Goal: Task Accomplishment & Management: Manage account settings

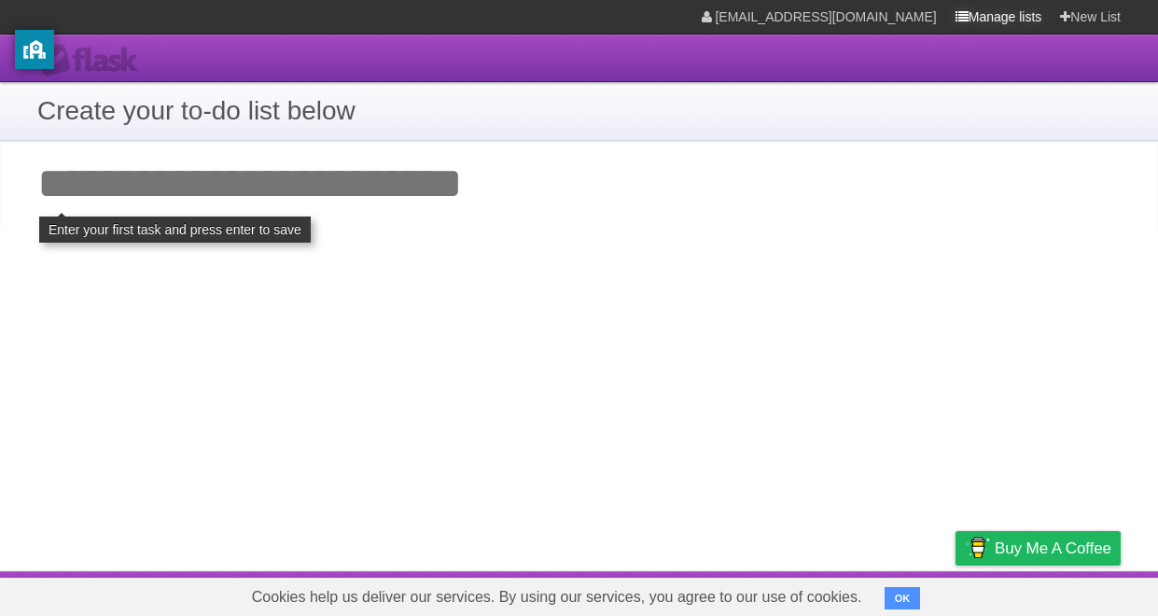
click at [996, 16] on link "Manage lists" at bounding box center [999, 17] width 87 height 34
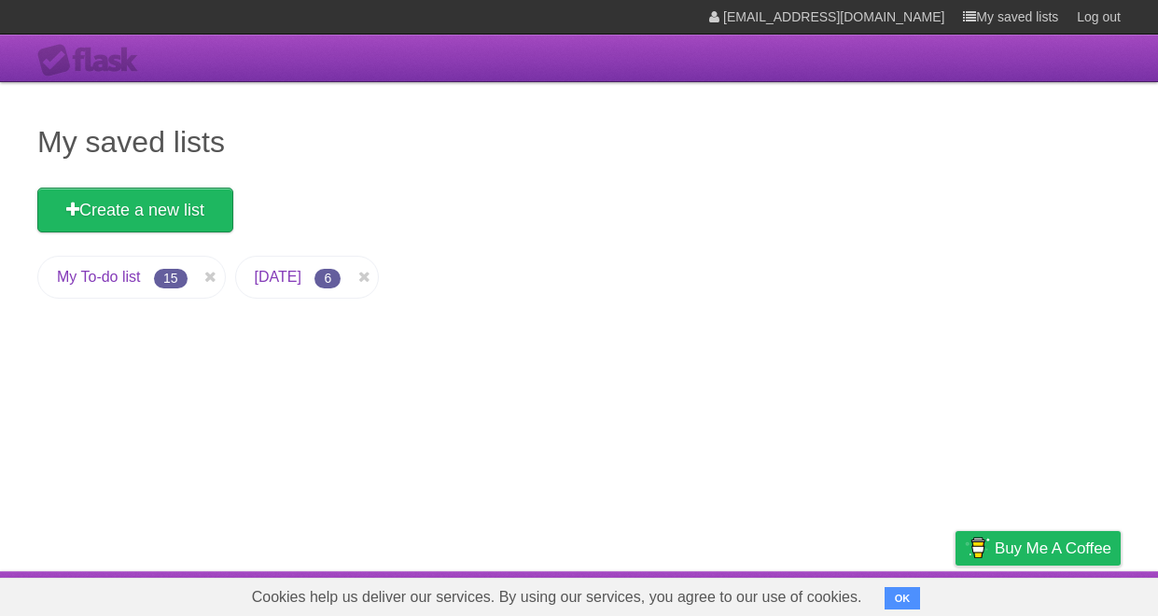
click at [98, 277] on link "My To-do list" at bounding box center [99, 277] width 84 height 16
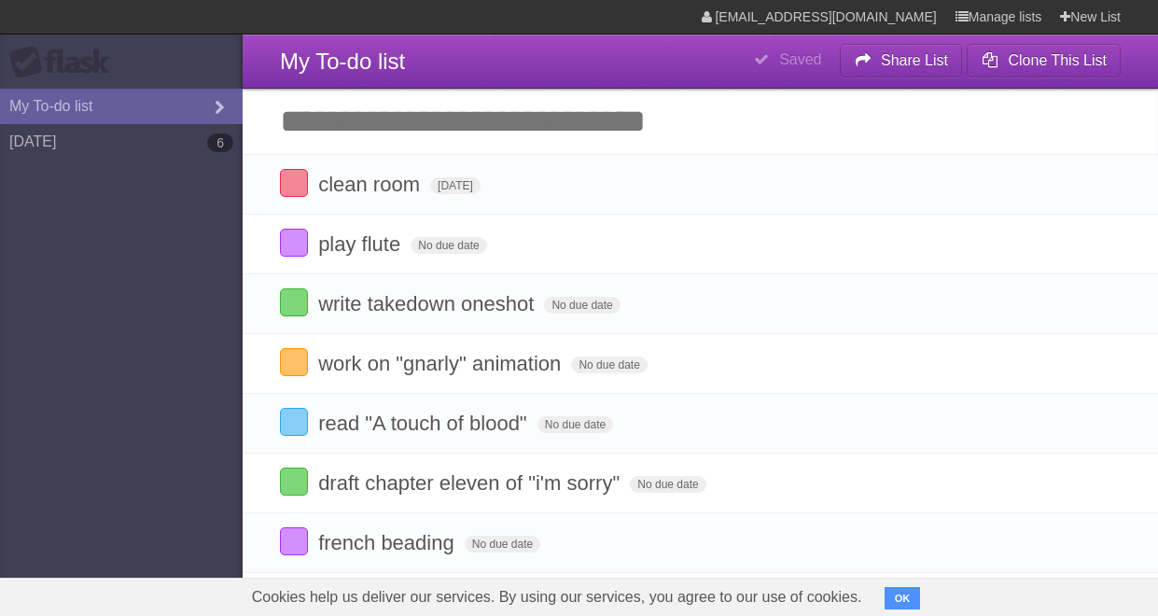
type span "[DATE]"
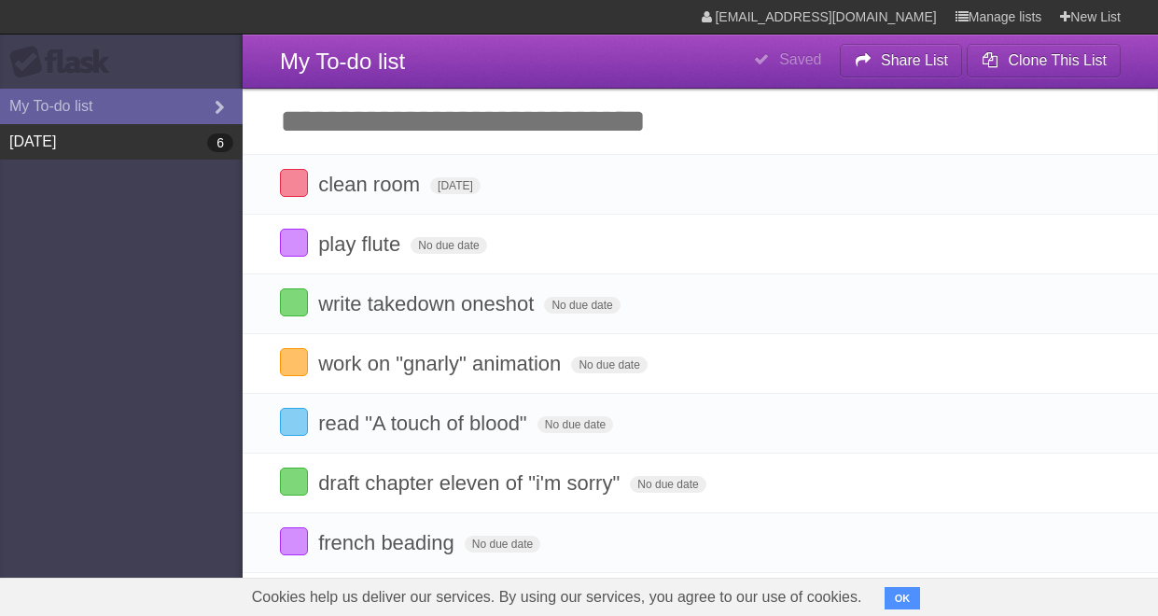
click at [56, 147] on link "[DATE] 6" at bounding box center [121, 141] width 243 height 35
